Goal: Check status: Check status

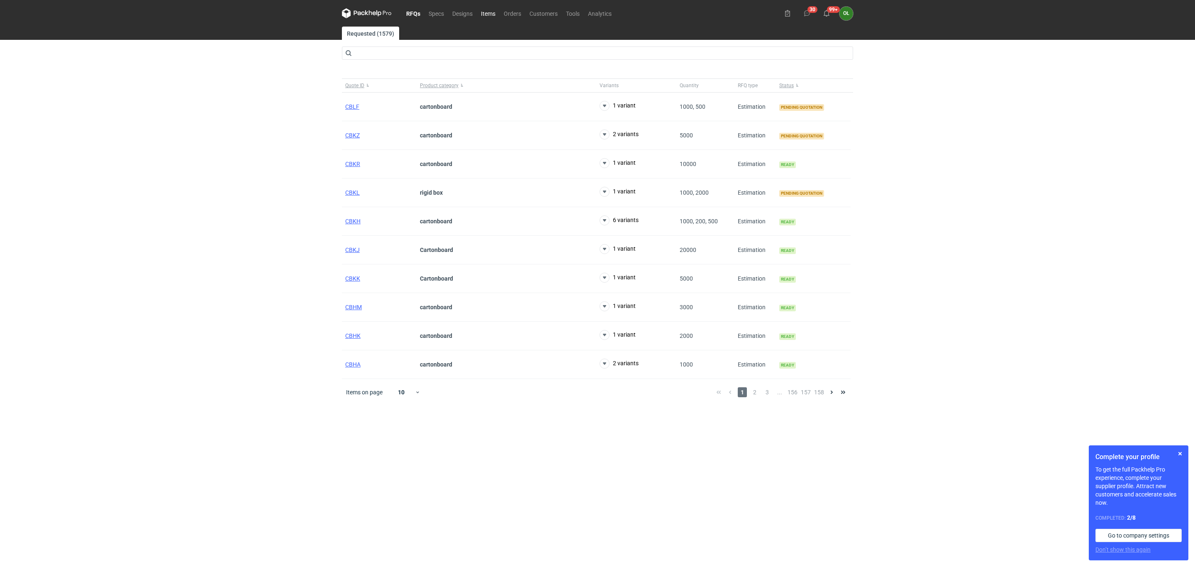
click at [478, 14] on link "Items" at bounding box center [488, 13] width 23 height 10
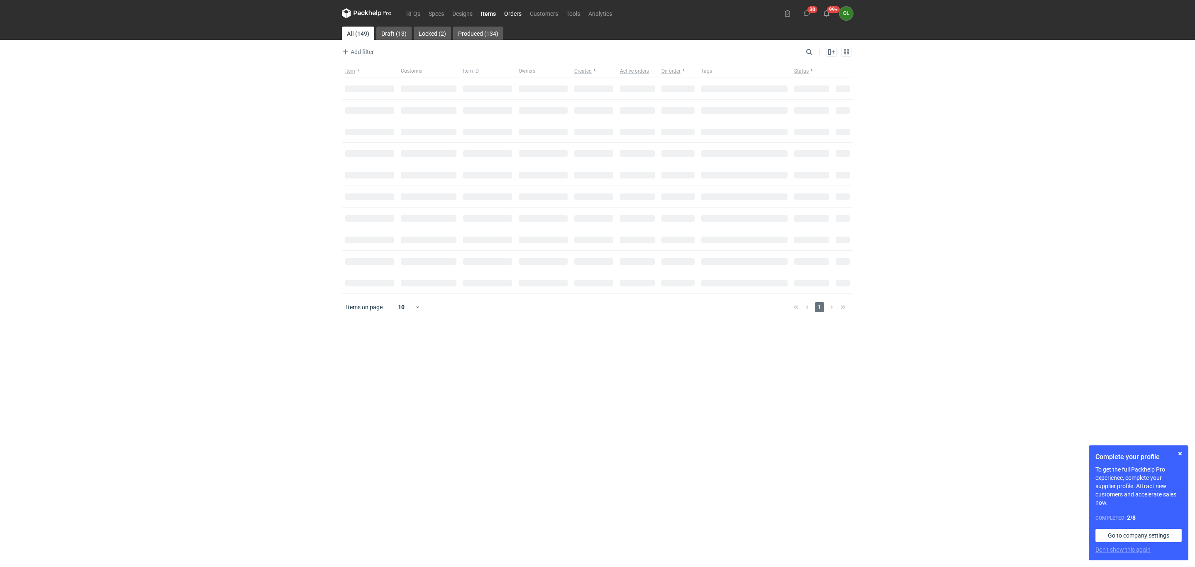
click at [522, 14] on link "Orders" at bounding box center [513, 13] width 26 height 10
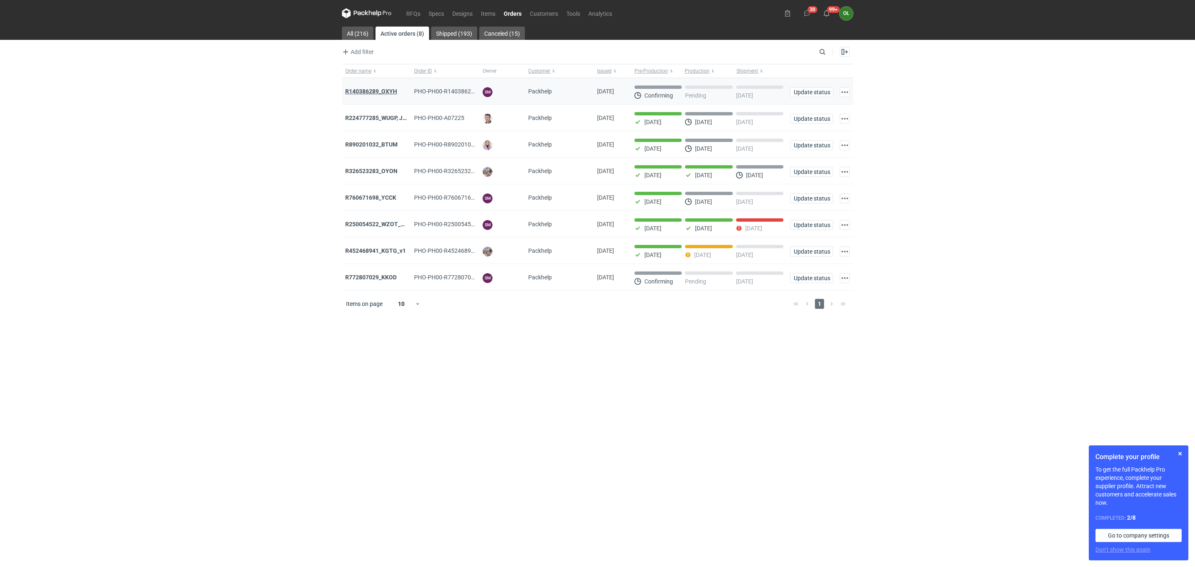
click at [378, 89] on strong "R140386289_OXYH" at bounding box center [371, 91] width 52 height 7
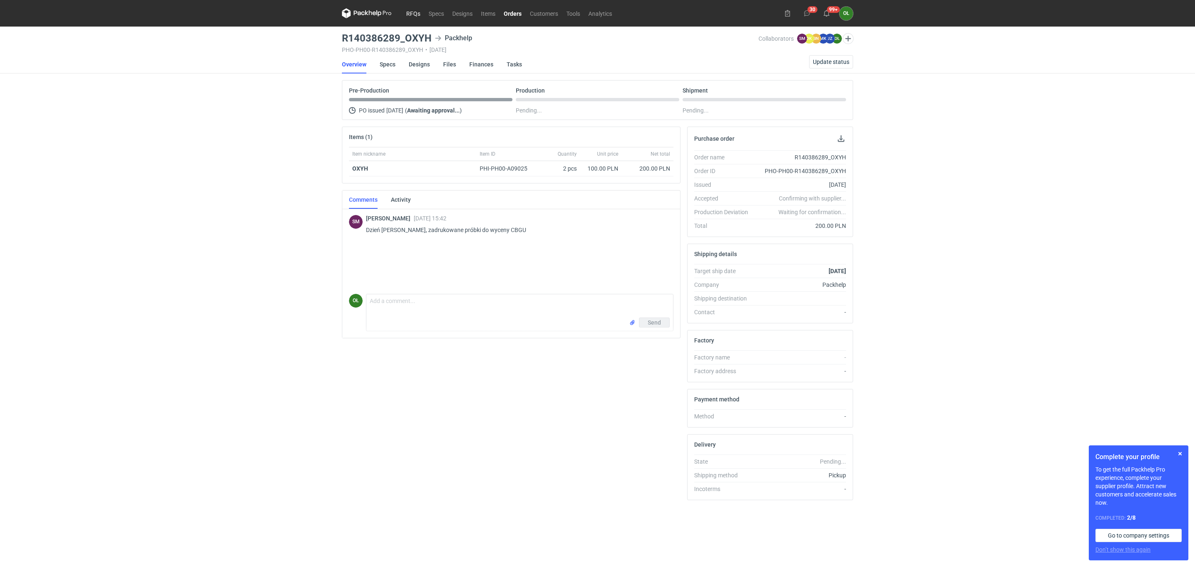
click at [411, 10] on link "RFQs" at bounding box center [413, 13] width 22 height 10
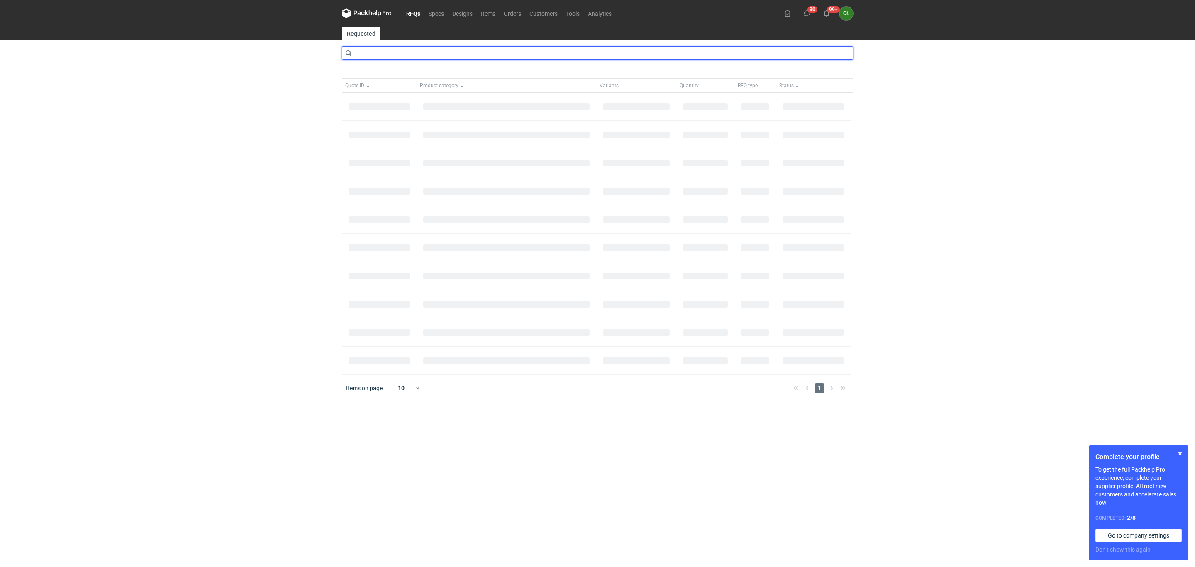
click at [401, 59] on input "text" at bounding box center [597, 52] width 511 height 13
type input "cbgu"
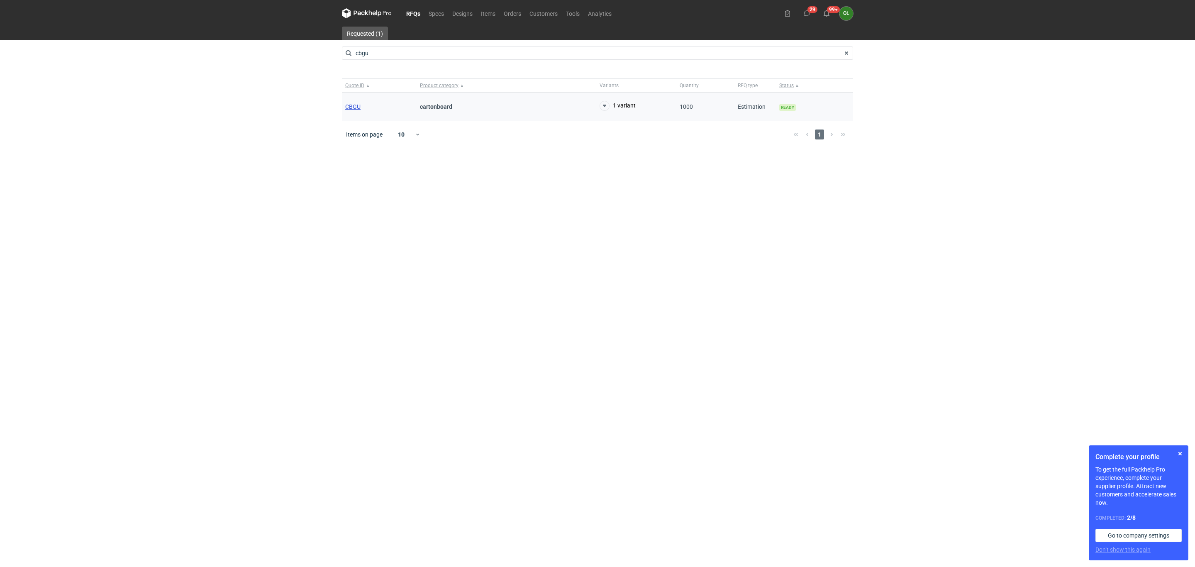
click at [350, 105] on span "CBGU" at bounding box center [352, 106] width 15 height 7
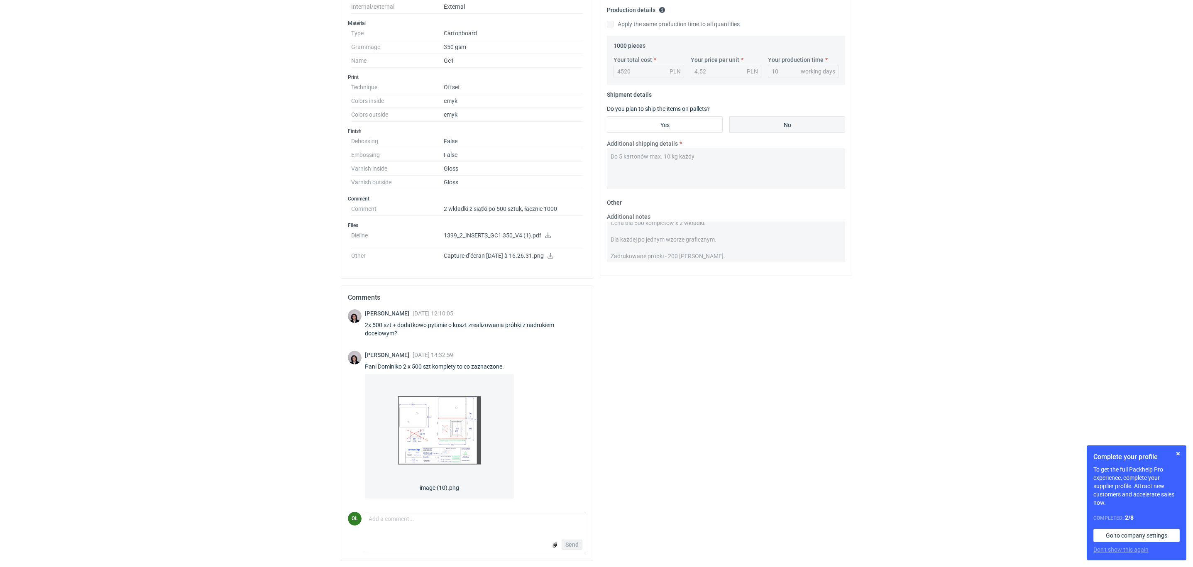
scroll to position [8, 0]
